Goal: Task Accomplishment & Management: Use online tool/utility

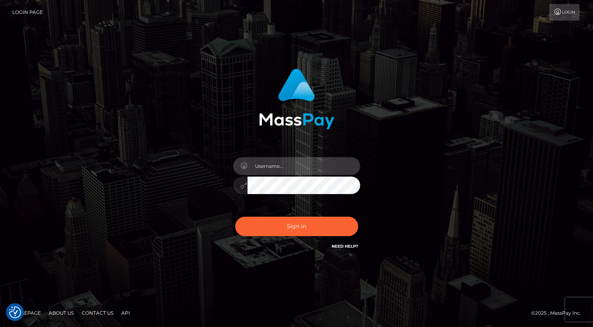
click at [281, 162] on input "text" at bounding box center [303, 166] width 113 height 18
type input "oli.fanvue"
click at [282, 169] on input "text" at bounding box center [303, 166] width 113 height 18
type input "oli.fanvue"
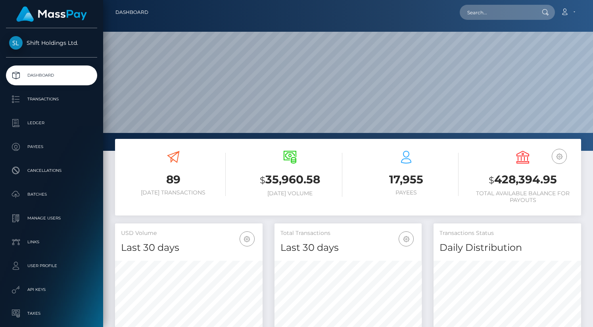
scroll to position [140, 148]
click at [501, 15] on input "text" at bounding box center [497, 12] width 75 height 15
paste input "[PERSON_NAME][EMAIL_ADDRESS][DOMAIN_NAME]"
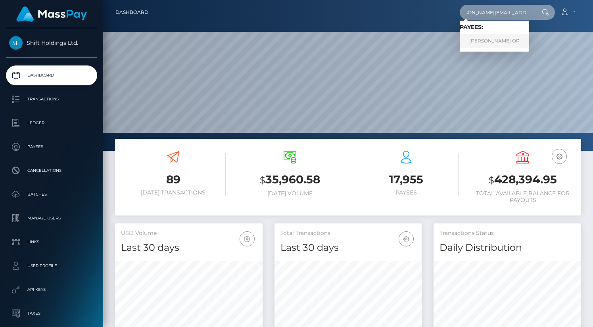
type input "[PERSON_NAME][EMAIL_ADDRESS][DOMAIN_NAME]"
click at [493, 40] on link "JASMIN ELEONORA OR" at bounding box center [494, 41] width 69 height 15
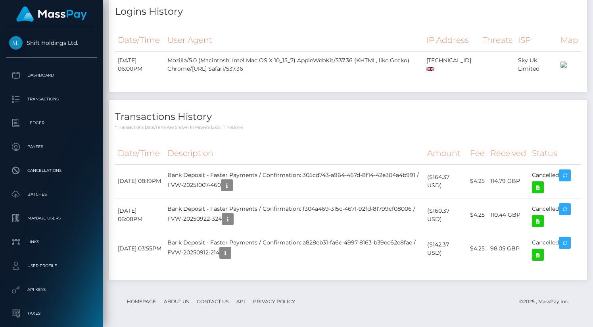
scroll to position [1694, 0]
click at [539, 188] on icon at bounding box center [538, 187] width 10 height 10
drag, startPoint x: 539, startPoint y: 188, endPoint x: 469, endPoint y: 1, distance: 200.3
